Goal: Task Accomplishment & Management: Complete application form

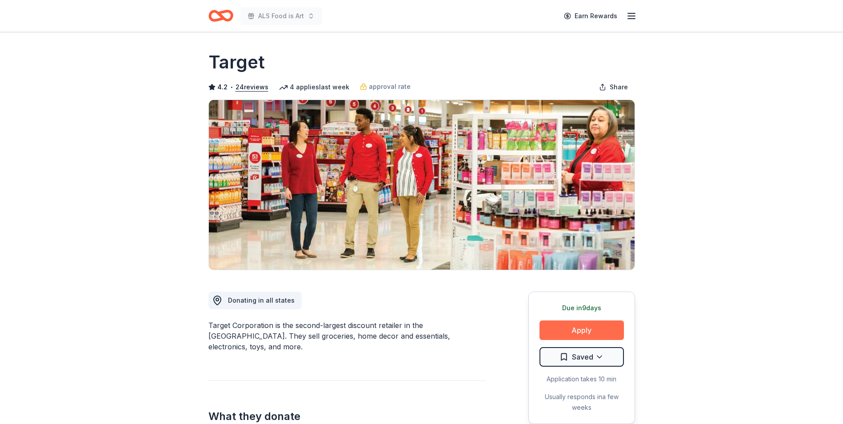
click at [609, 325] on button "Apply" at bounding box center [582, 330] width 84 height 20
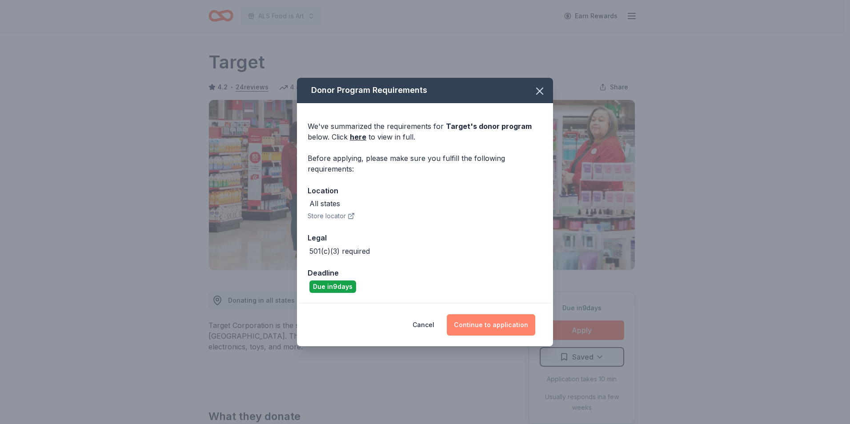
click at [487, 329] on button "Continue to application" at bounding box center [491, 324] width 88 height 21
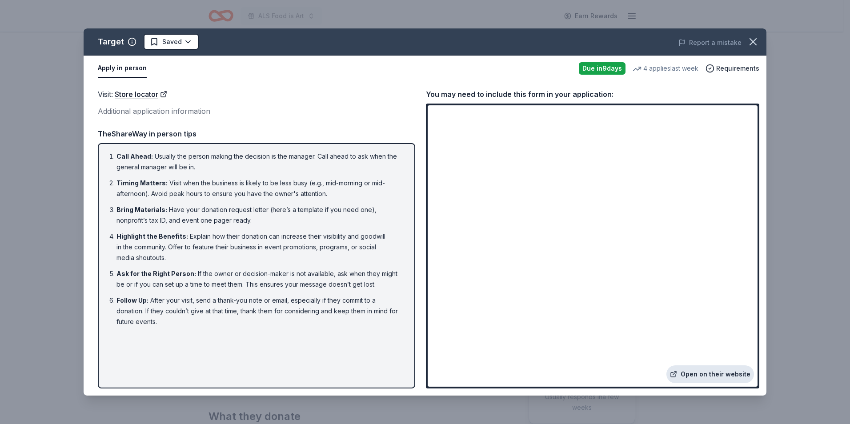
click at [708, 374] on link "Open on their website" at bounding box center [710, 374] width 88 height 18
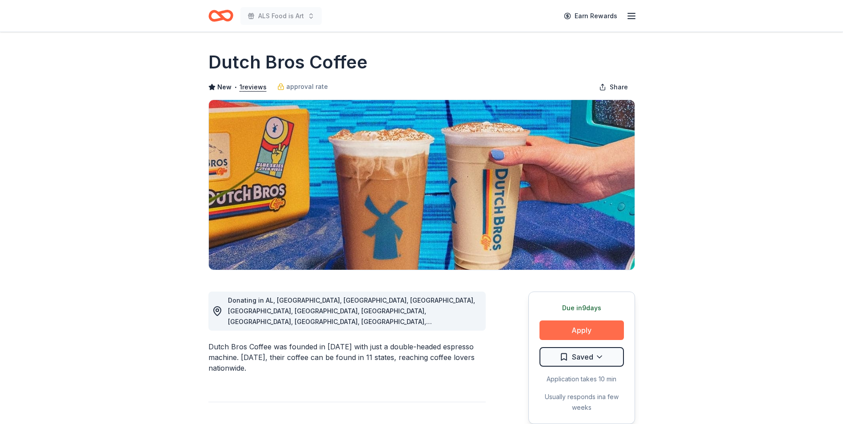
click at [568, 325] on button "Apply" at bounding box center [582, 330] width 84 height 20
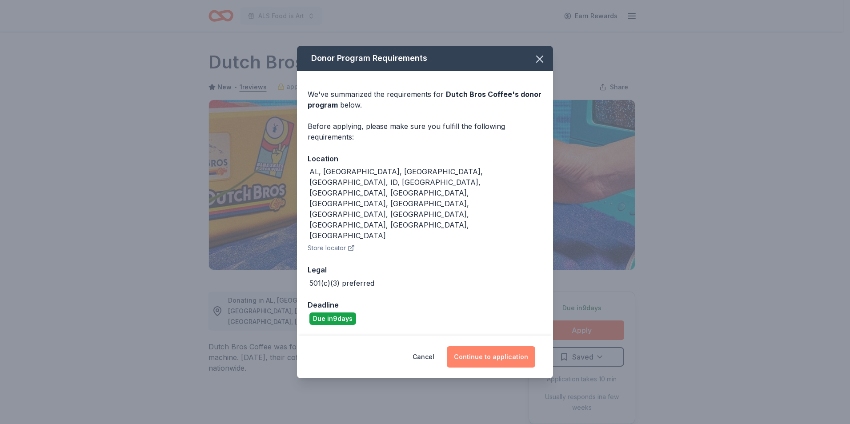
click at [490, 346] on button "Continue to application" at bounding box center [491, 356] width 88 height 21
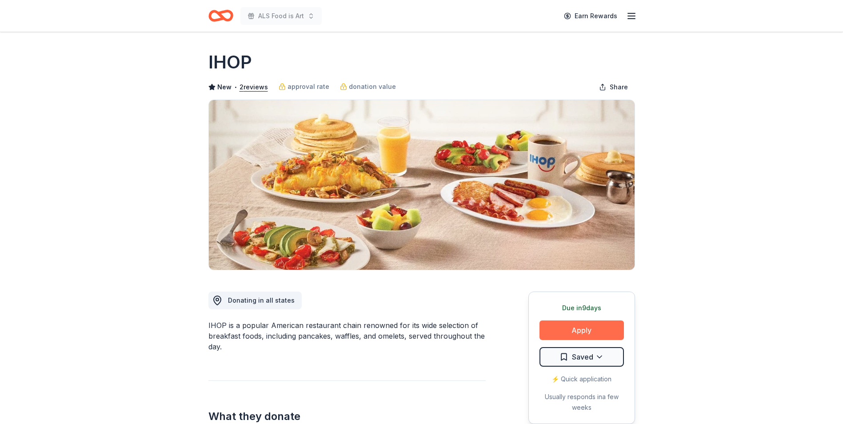
click at [567, 329] on button "Apply" at bounding box center [582, 330] width 84 height 20
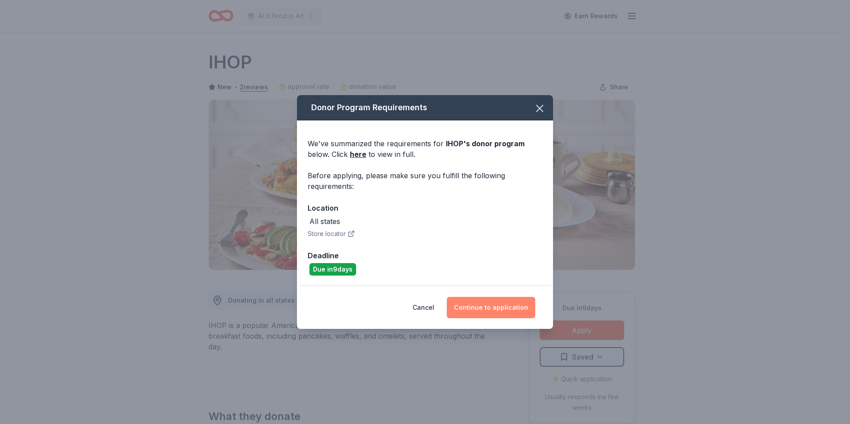
click at [488, 311] on button "Continue to application" at bounding box center [491, 307] width 88 height 21
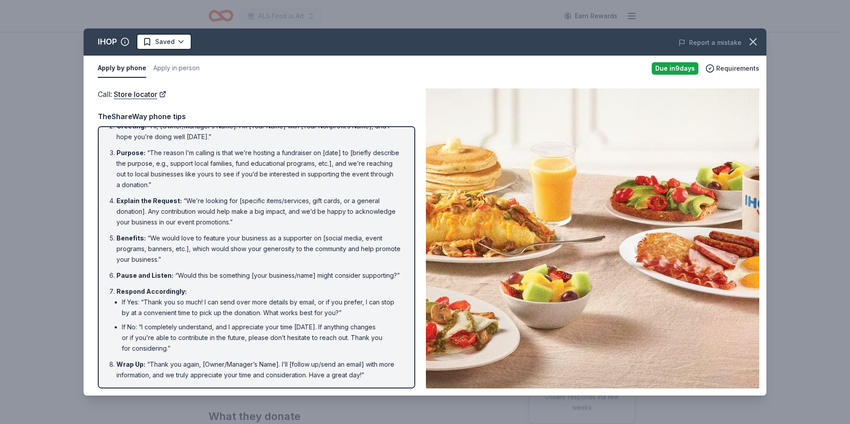
scroll to position [51, 0]
